Goal: Find specific page/section: Find specific page/section

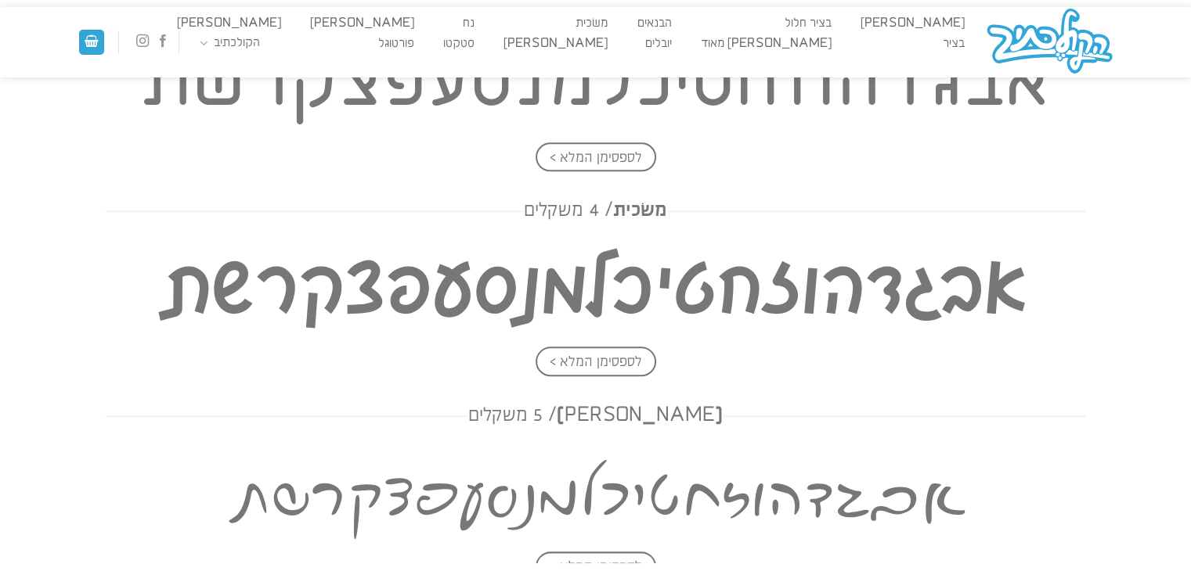
scroll to position [1704, 0]
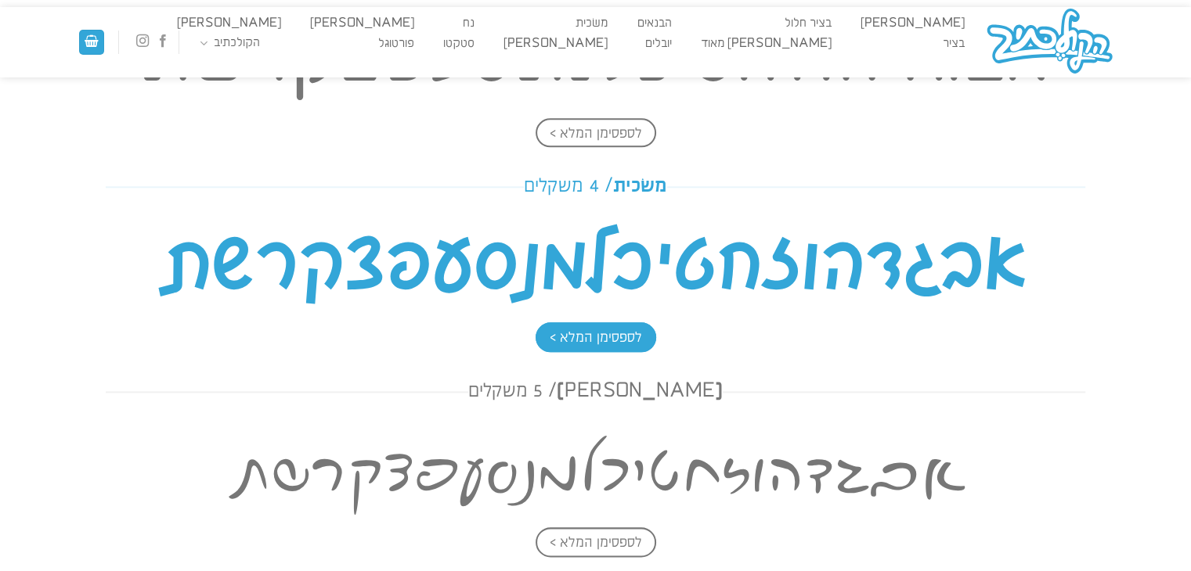
click at [556, 328] on span "לספסימן המלא >" at bounding box center [595, 338] width 121 height 30
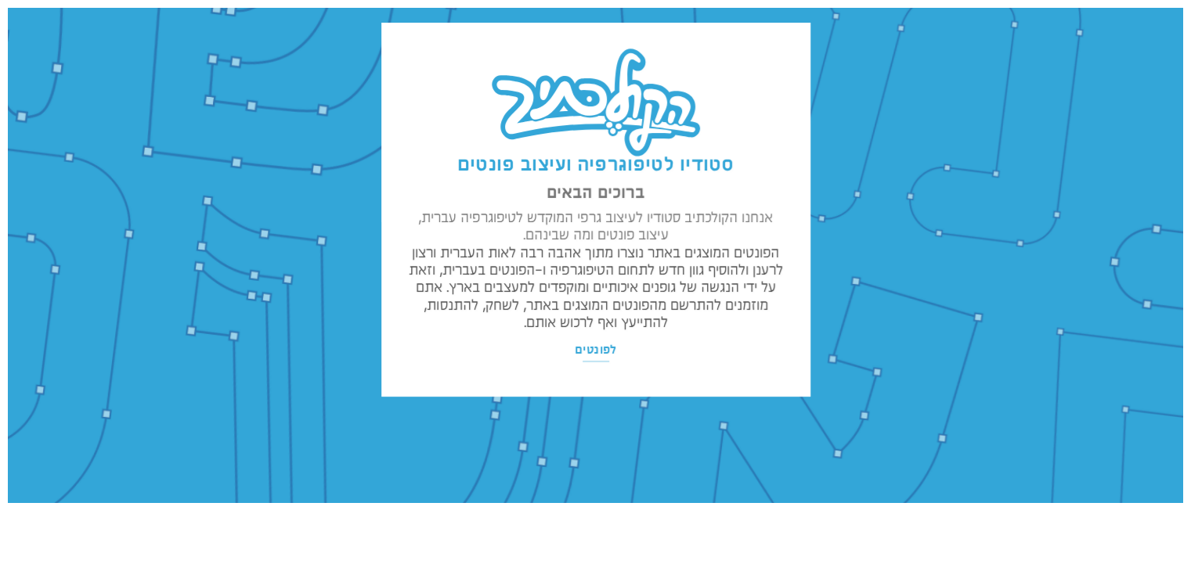
scroll to position [0, 0]
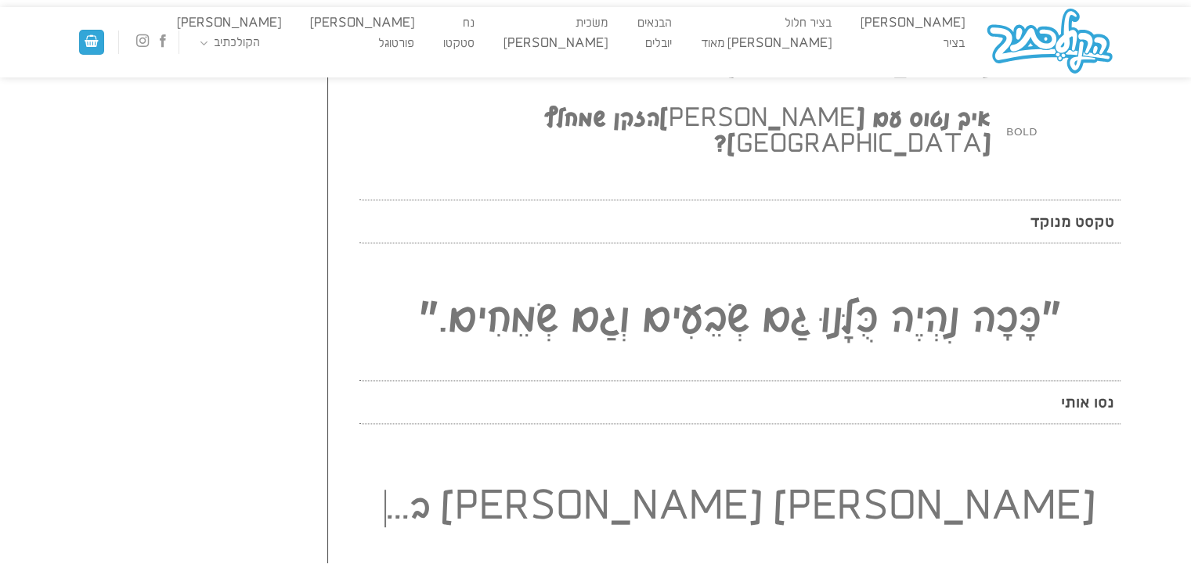
scroll to position [1987, 0]
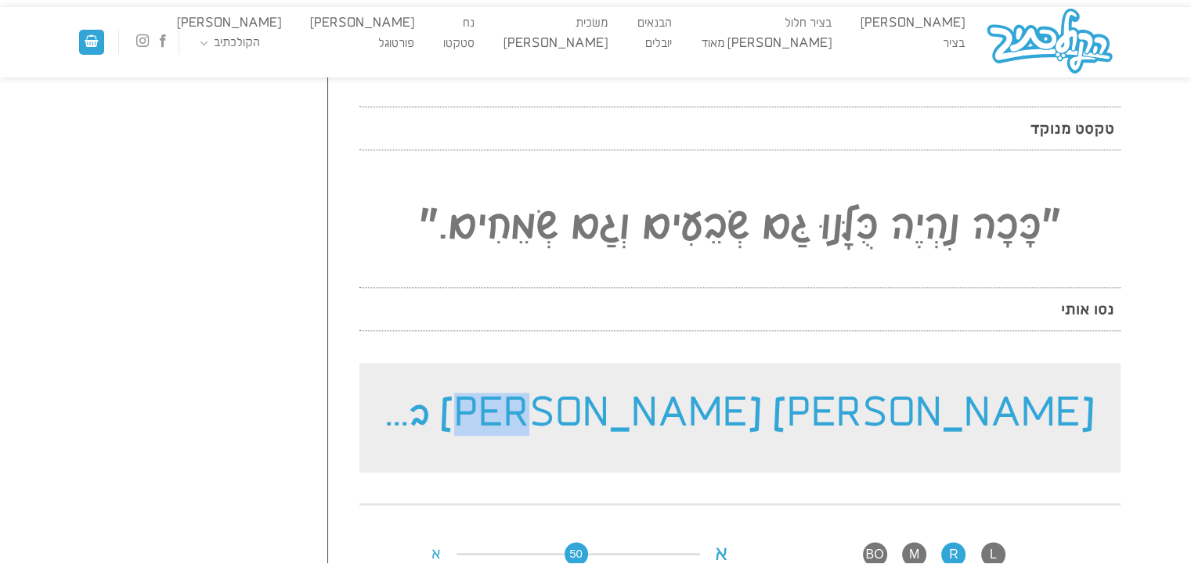
drag, startPoint x: 648, startPoint y: 268, endPoint x: 661, endPoint y: 265, distance: 12.9
click at [661, 363] on h2 "[PERSON_NAME] [PERSON_NAME] ב..." at bounding box center [739, 418] width 761 height 110
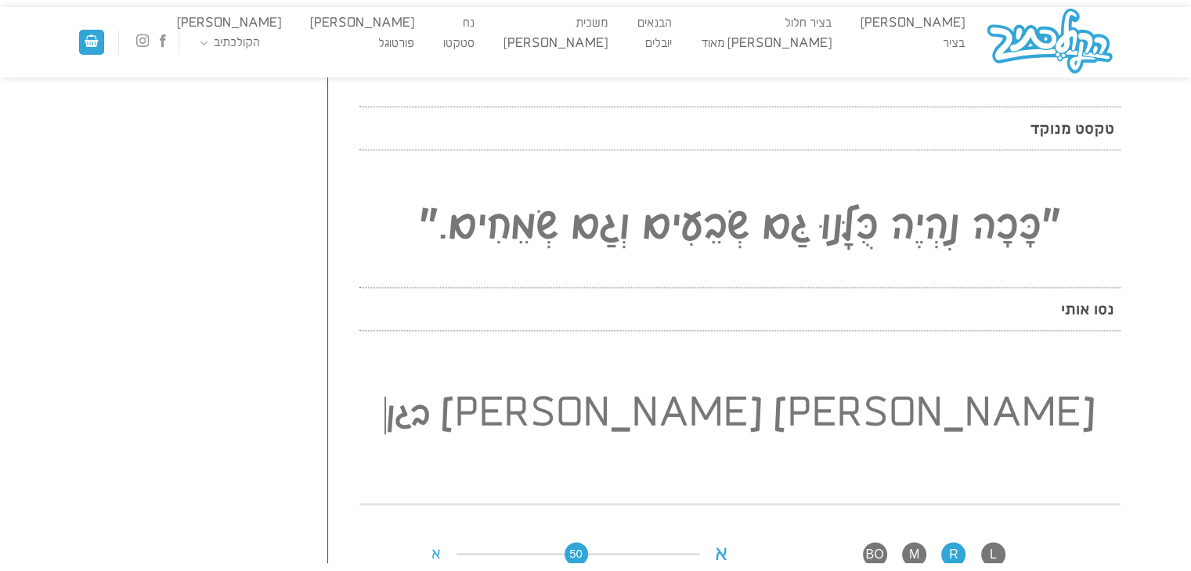
click at [692, 287] on div "נסו אותי" at bounding box center [739, 325] width 777 height 76
click at [922, 542] on span "M" at bounding box center [914, 554] width 24 height 25
click at [878, 542] on span "BO" at bounding box center [875, 554] width 24 height 25
drag, startPoint x: 550, startPoint y: 402, endPoint x: 535, endPoint y: 403, distance: 15.0
click at [535, 521] on div "L R M BO א 50 א" at bounding box center [739, 554] width 777 height 67
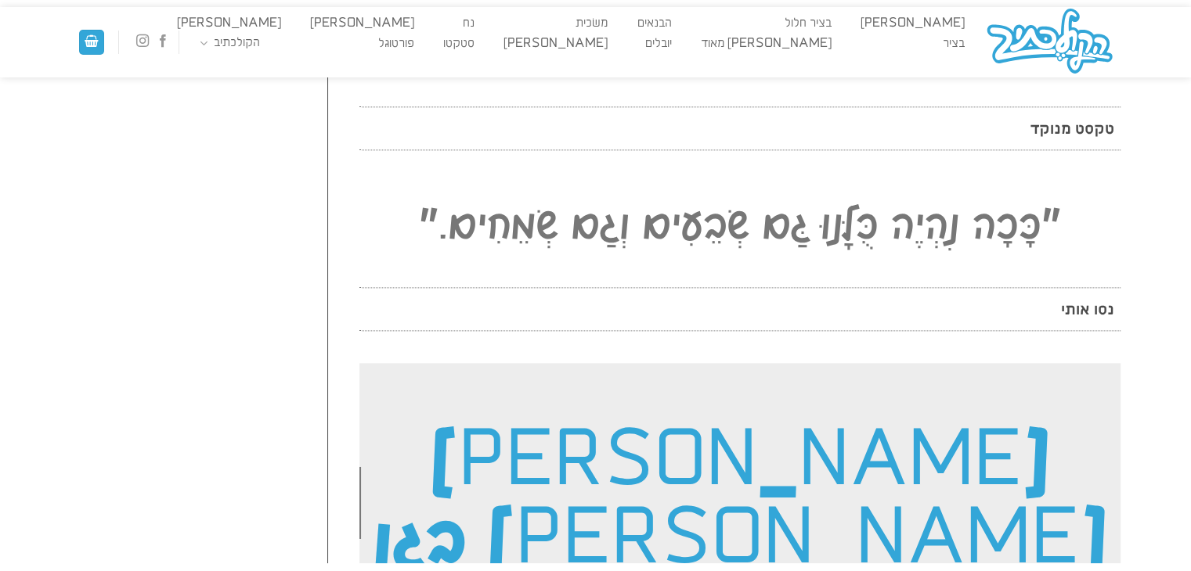
drag, startPoint x: 561, startPoint y: 401, endPoint x: 639, endPoint y: 398, distance: 77.5
